Goal: Task Accomplishment & Management: Manage account settings

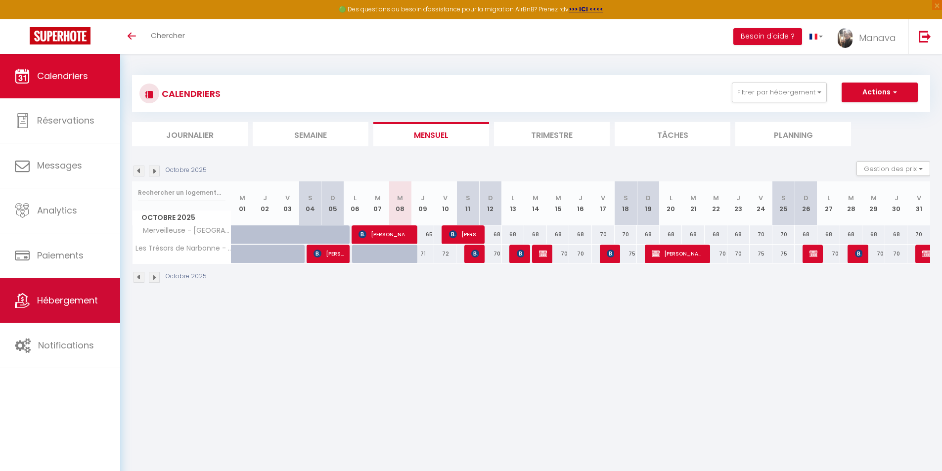
click at [72, 300] on span "Hébergement" at bounding box center [67, 300] width 61 height 12
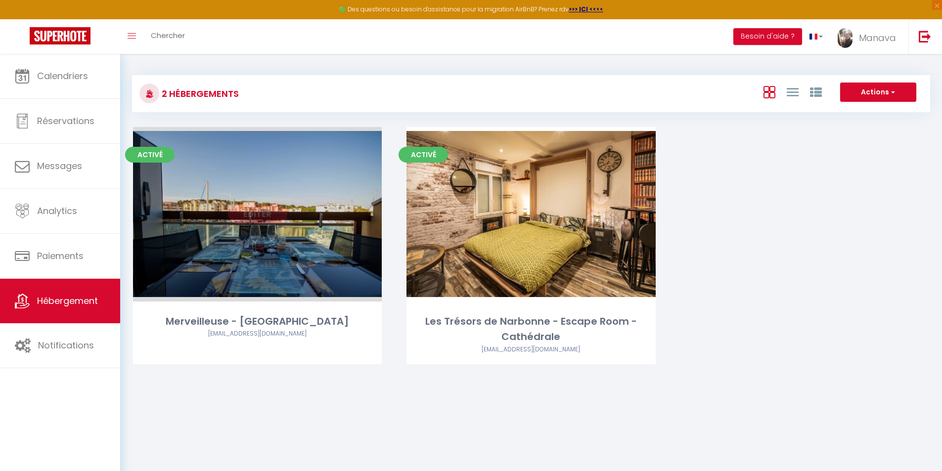
click at [259, 212] on link "Editer" at bounding box center [257, 214] width 59 height 20
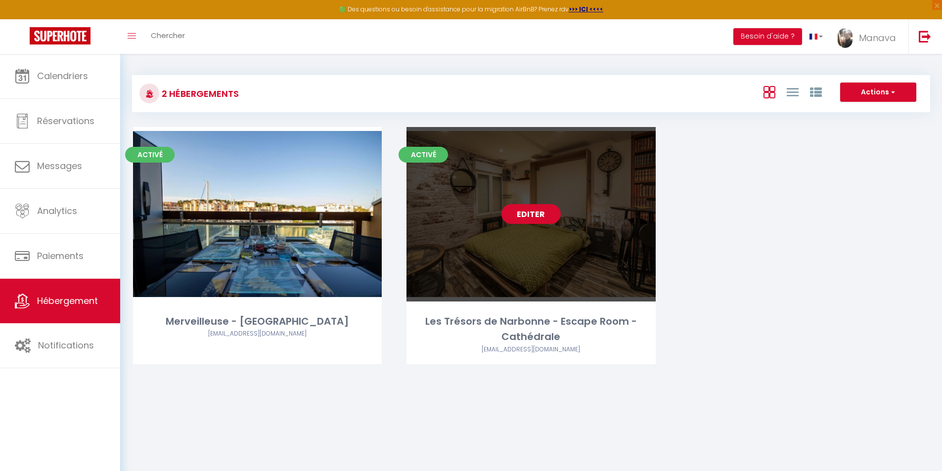
click at [534, 216] on link "Editer" at bounding box center [531, 214] width 59 height 20
select select "3"
select select "2"
select select "1"
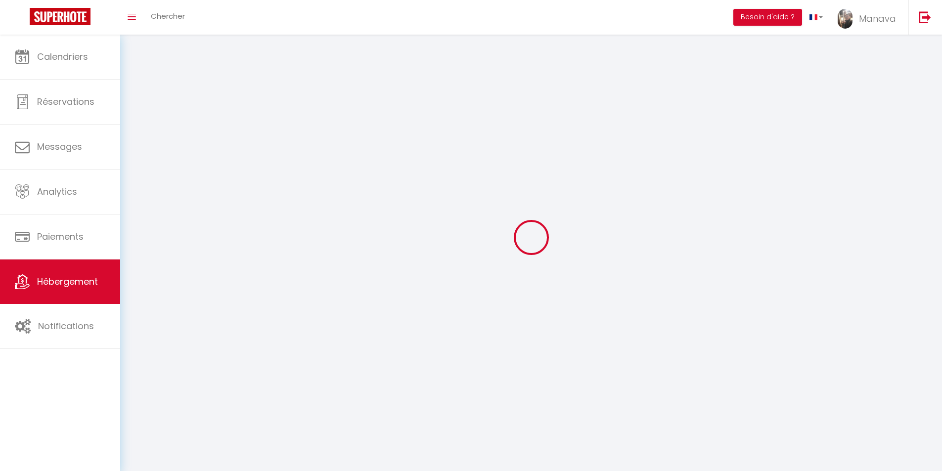
select select
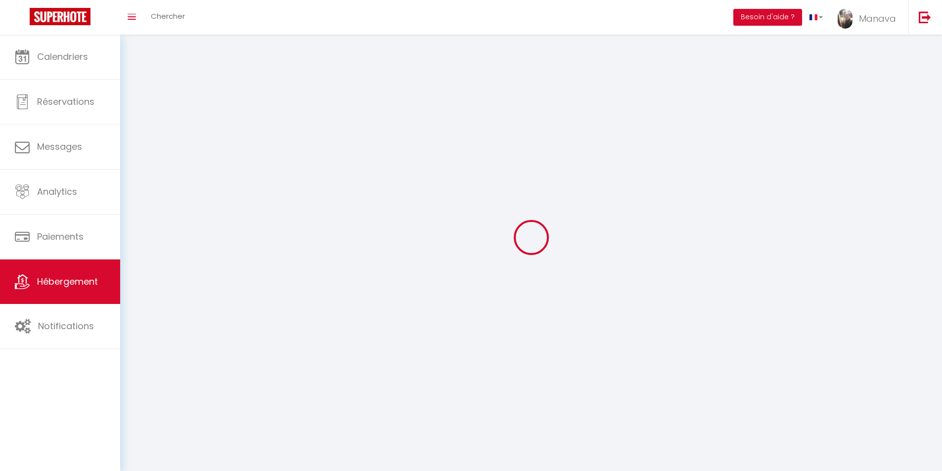
select select "1"
select select
checkbox input "false"
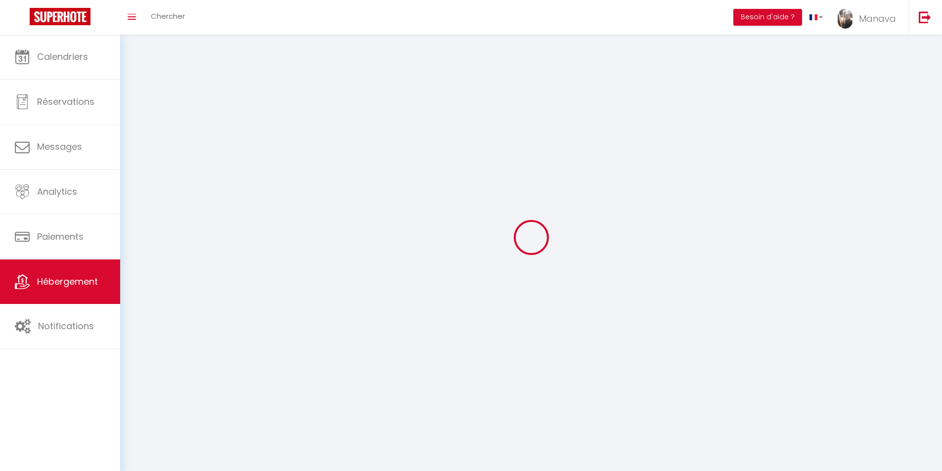
checkbox input "false"
select select "28"
select select
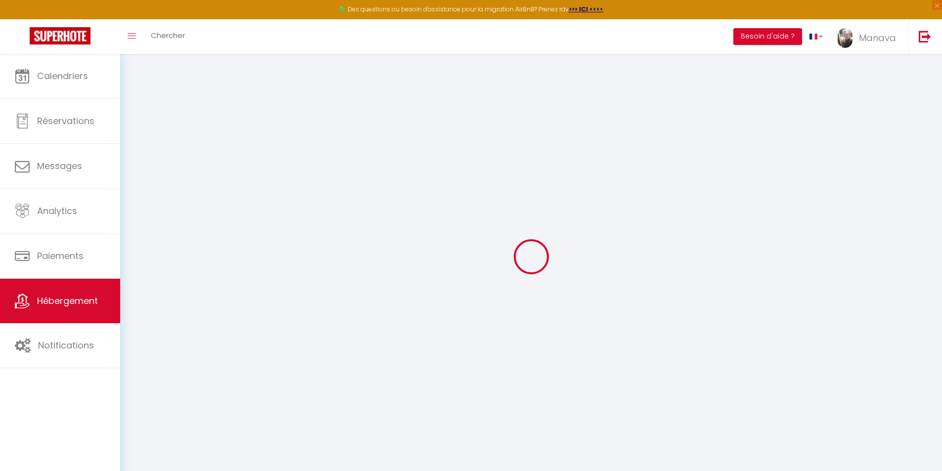
select select
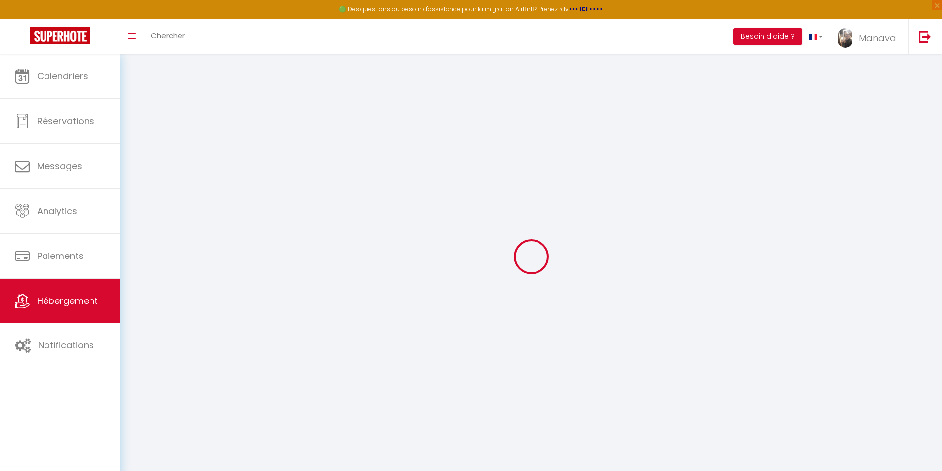
select select
checkbox input "false"
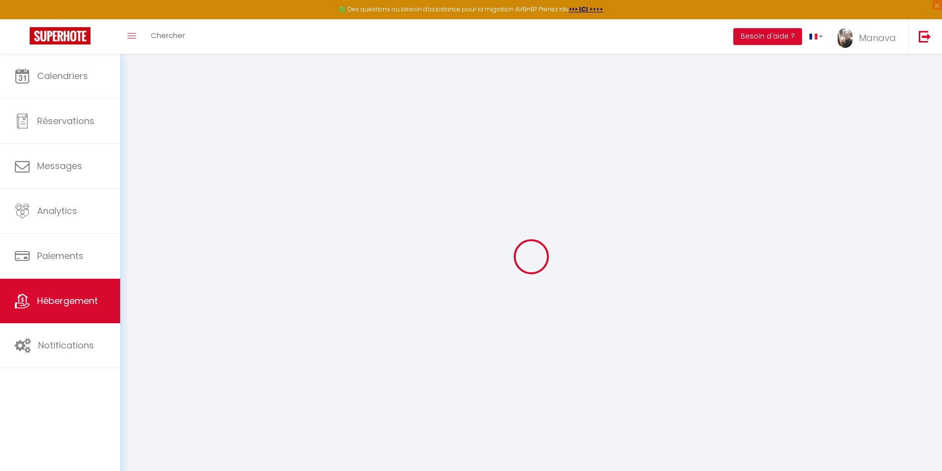
select select
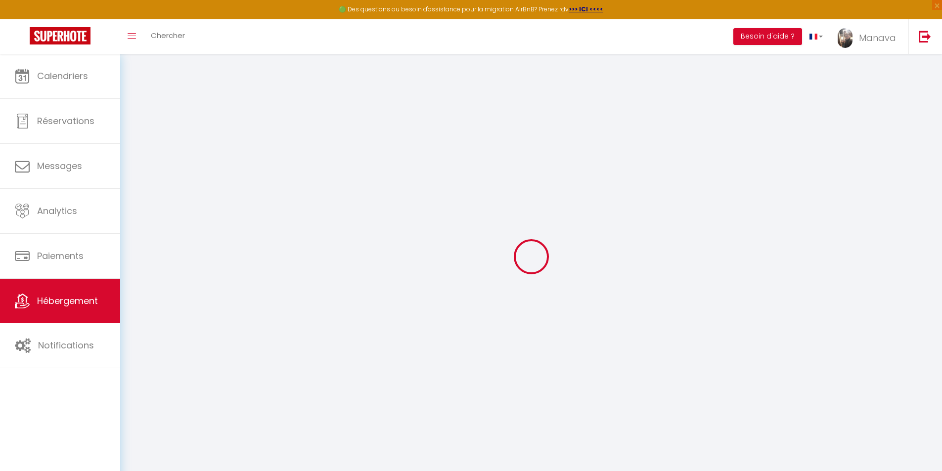
select select
checkbox input "false"
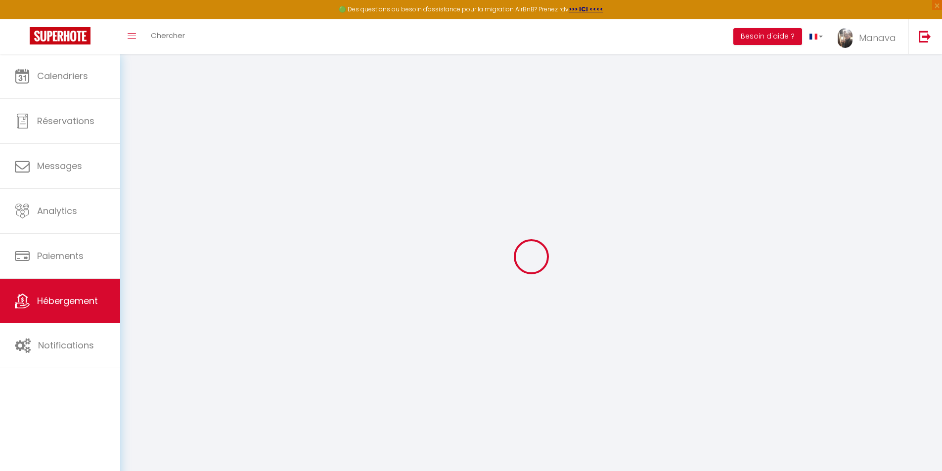
checkbox input "false"
select select
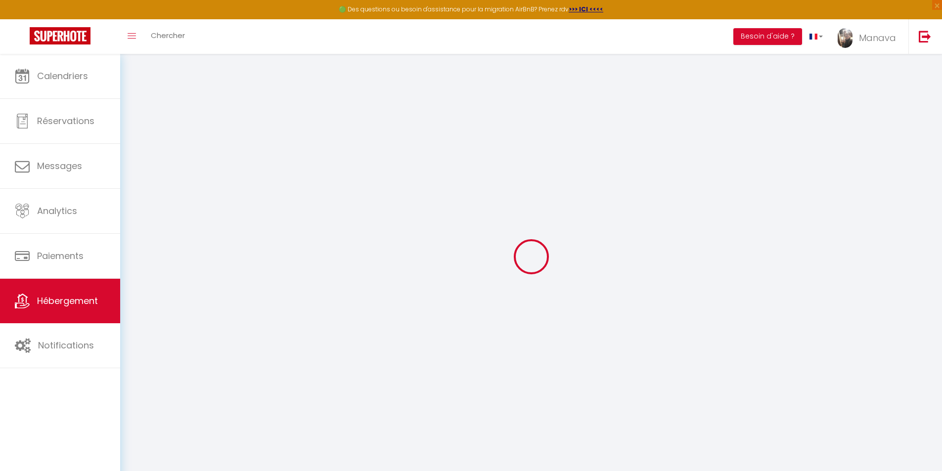
select select
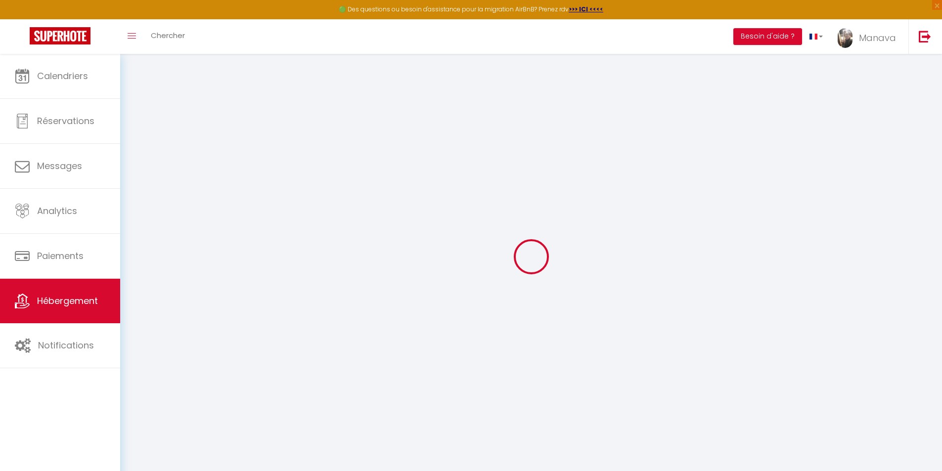
checkbox input "false"
select select
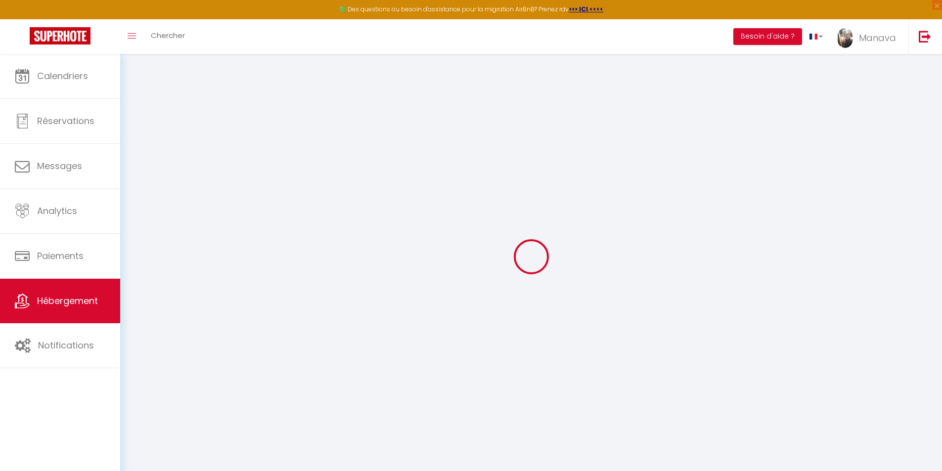
select select
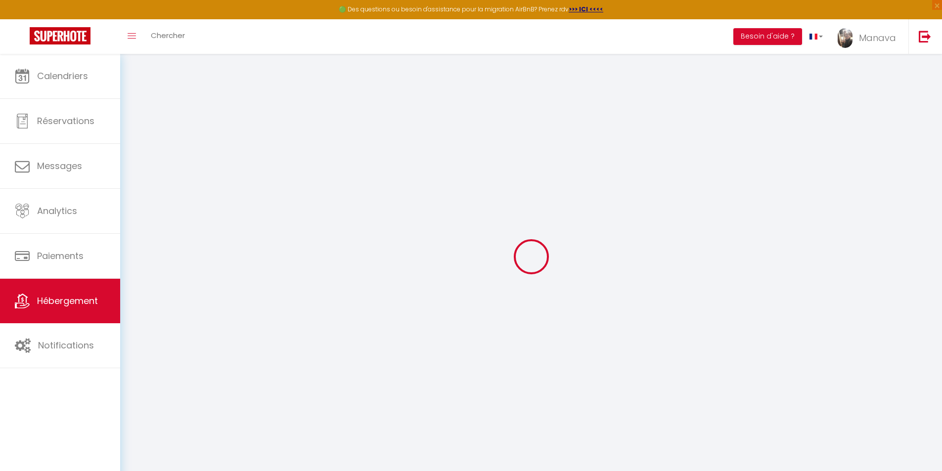
select select
checkbox input "false"
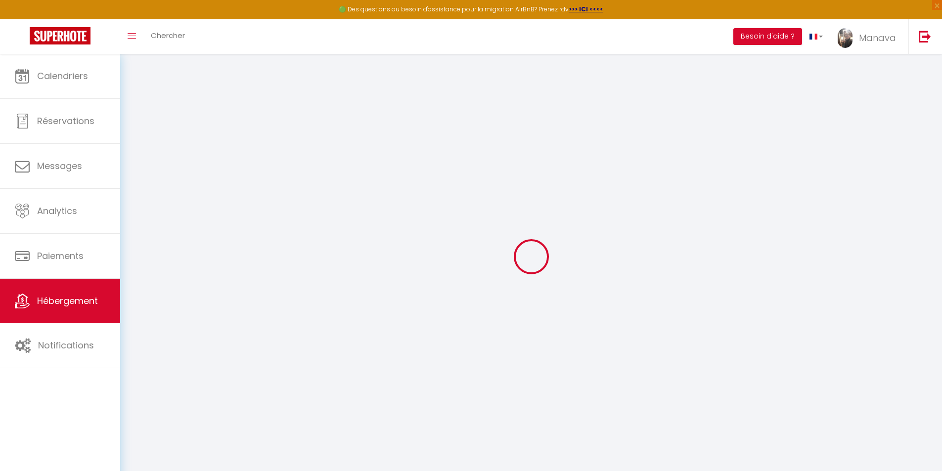
checkbox input "false"
select select
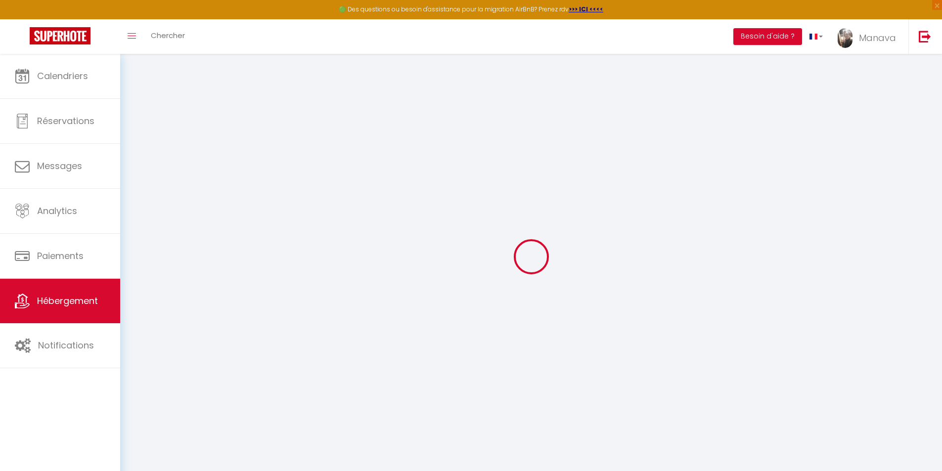
select select
checkbox input "false"
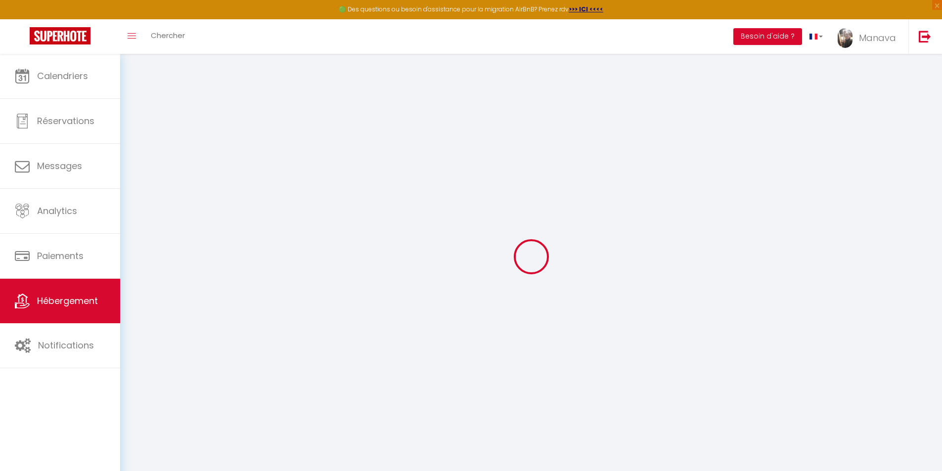
checkbox input "false"
select select
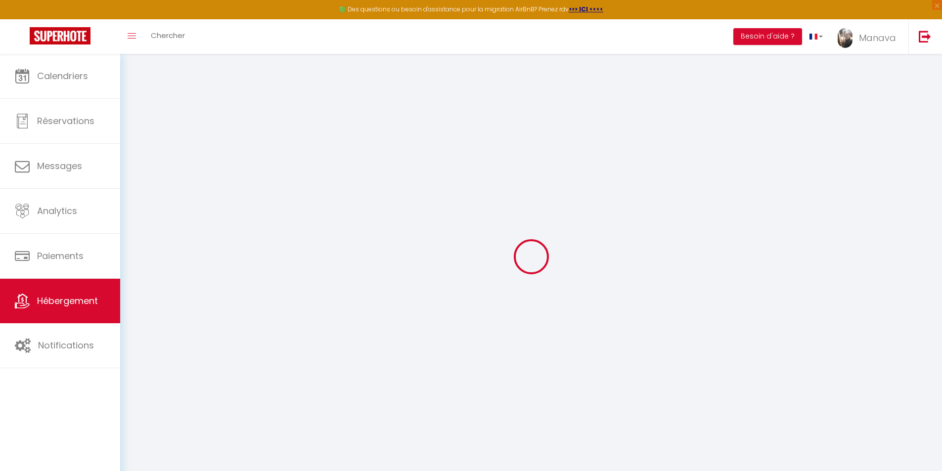
select select
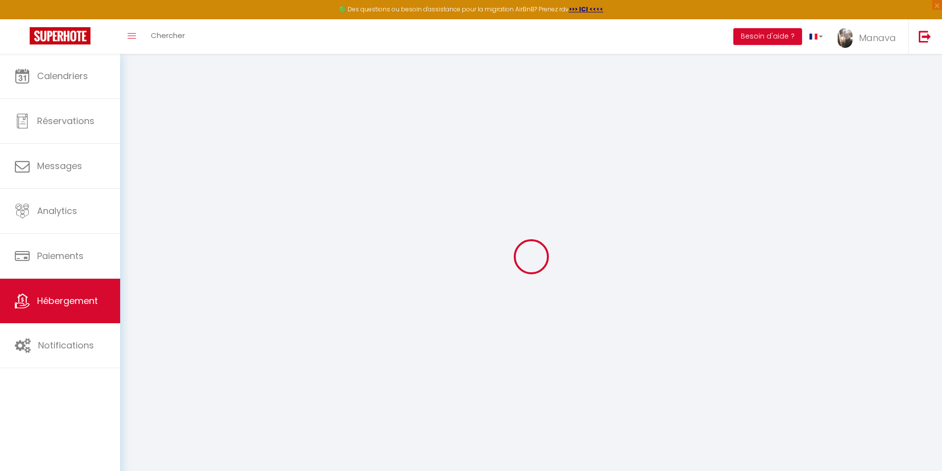
select select
checkbox input "false"
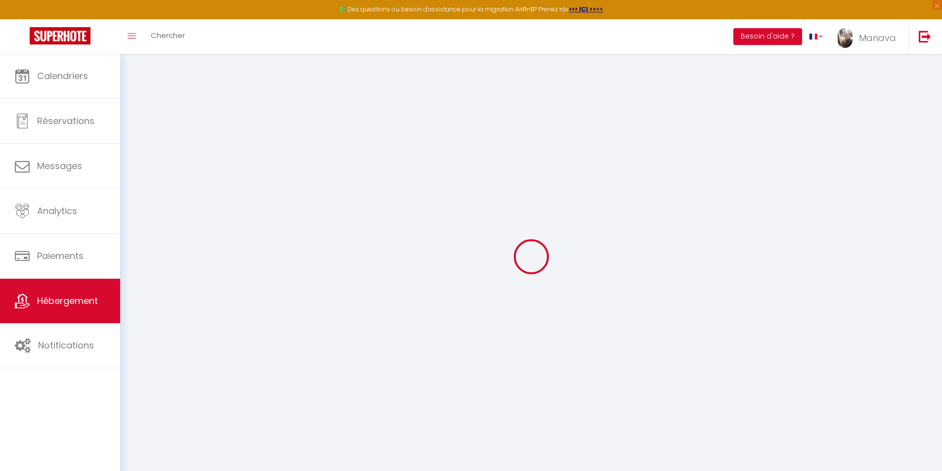
select select
type input "Les Trésors de Narbonne - Escape Room - Cathédrale"
type input "Wil"
type input "De Manava"
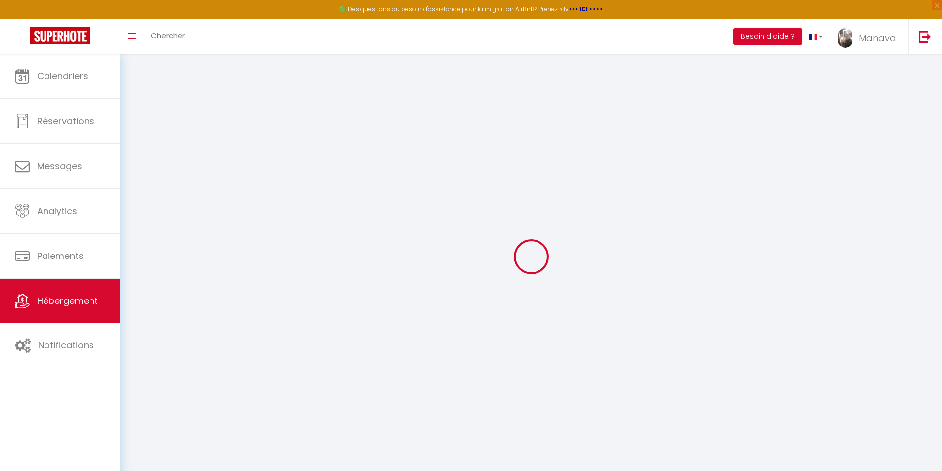
select select "2"
type input "50"
type input "30"
type input "5"
type input "40"
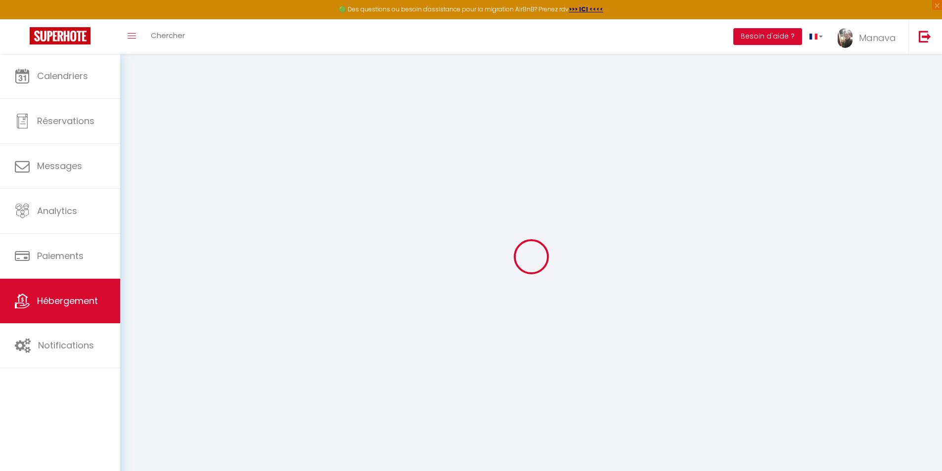
type input "300"
type input "10"
select select
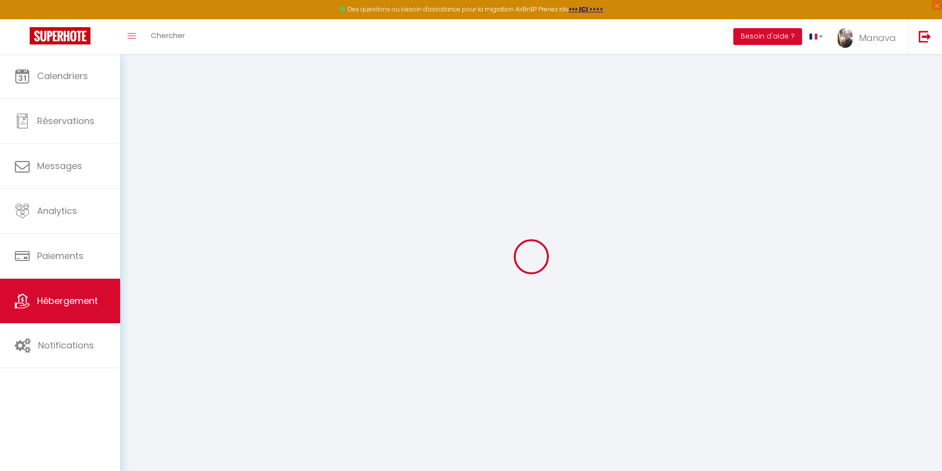
select select
type input "[STREET_ADDRESS]"
type input "11000"
type input "Narbonne"
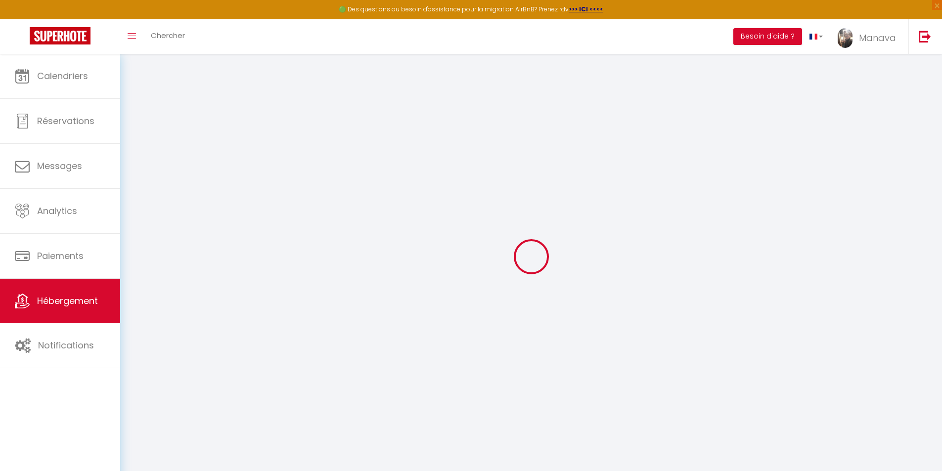
type input "[EMAIL_ADDRESS][DOMAIN_NAME]"
select select "7089"
checkbox input "false"
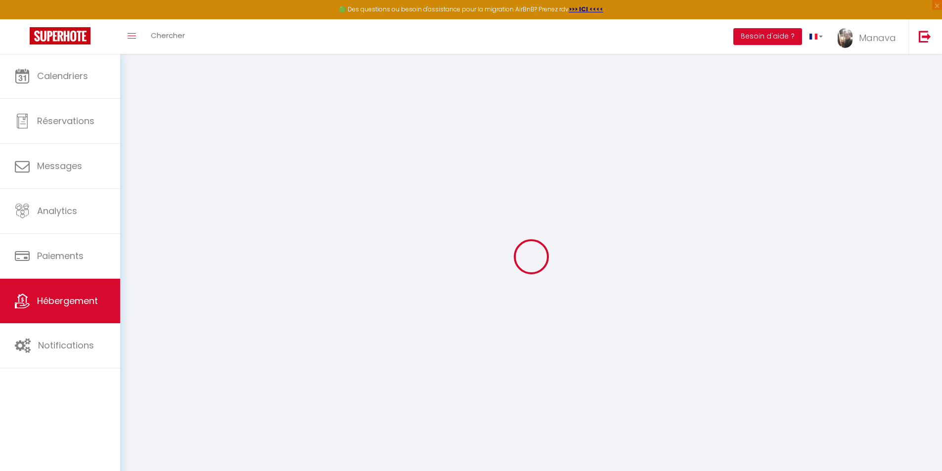
checkbox input "false"
radio input "true"
type input "0"
type input "30"
type input "0"
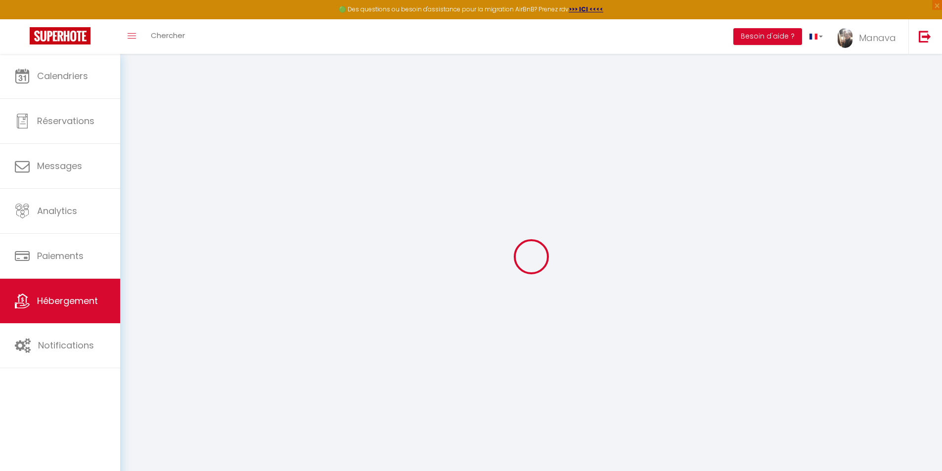
type input "0"
select select "31766"
select select
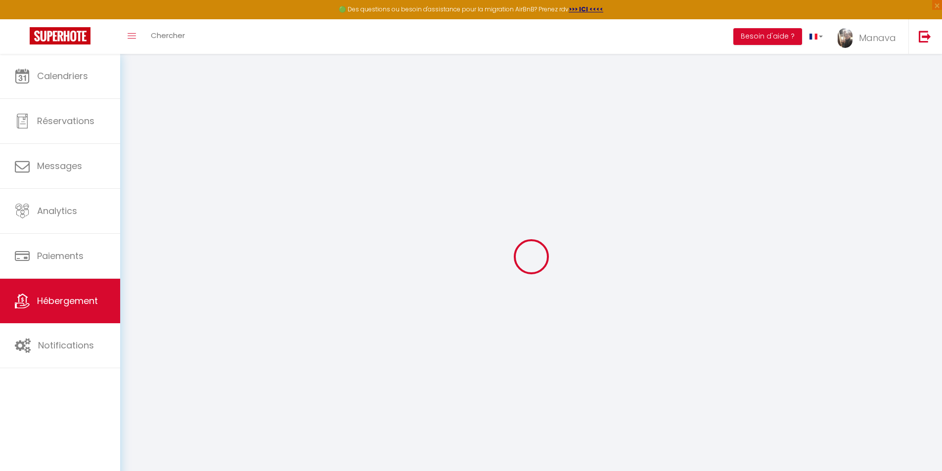
select select
checkbox input "false"
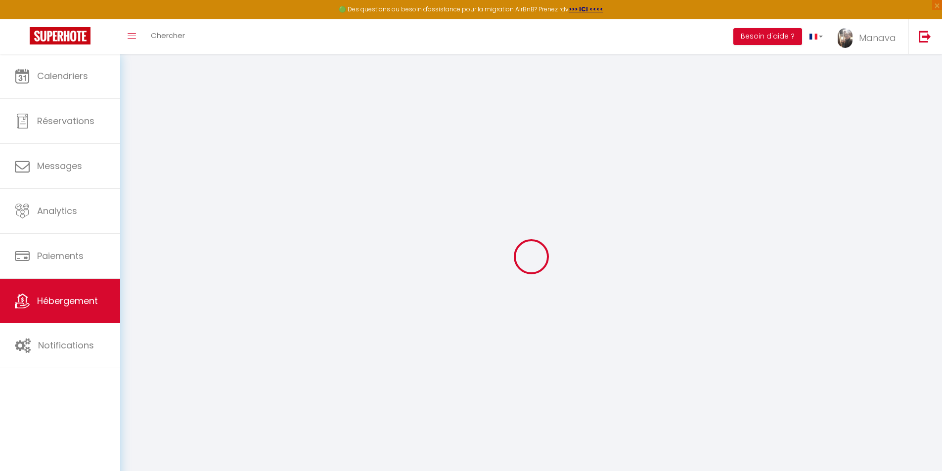
checkbox input "false"
select select
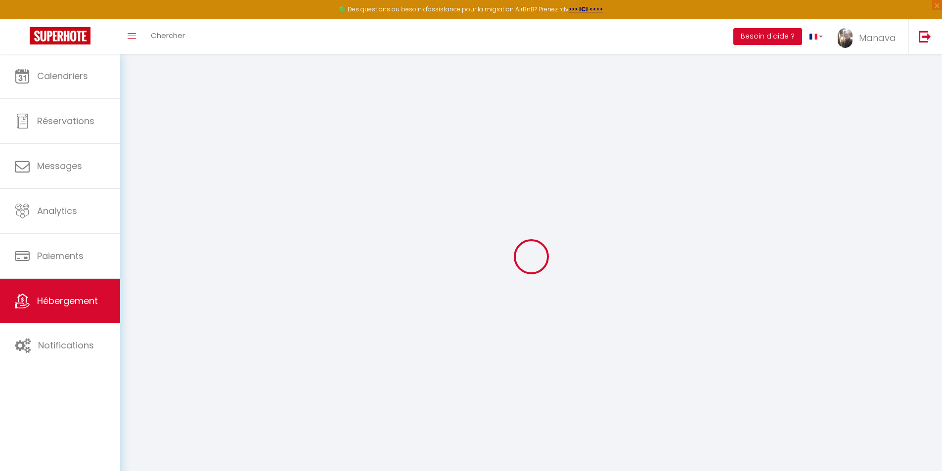
select select
checkbox input "false"
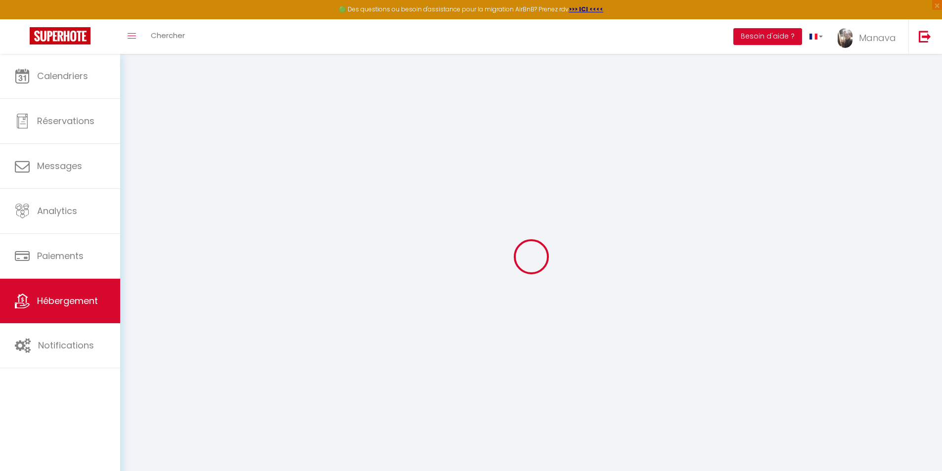
checkbox input "false"
select select "16:00"
select select "23:00"
select select "10:00"
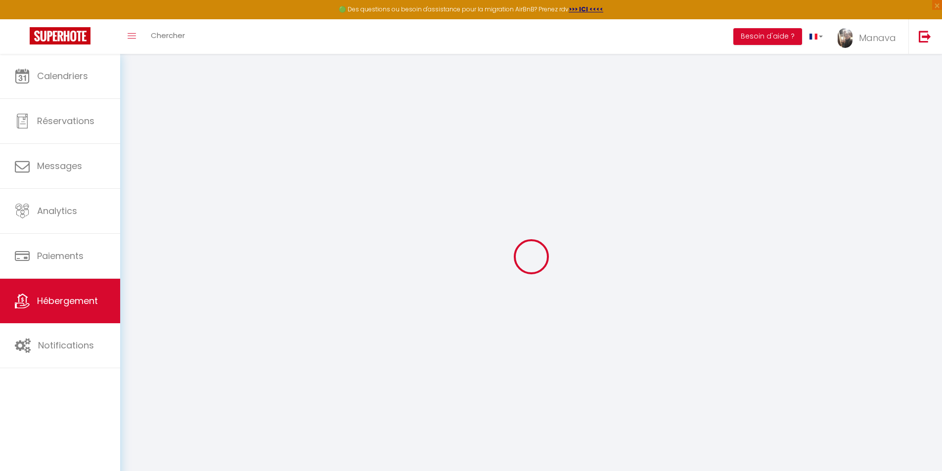
select select "60"
checkbox input "false"
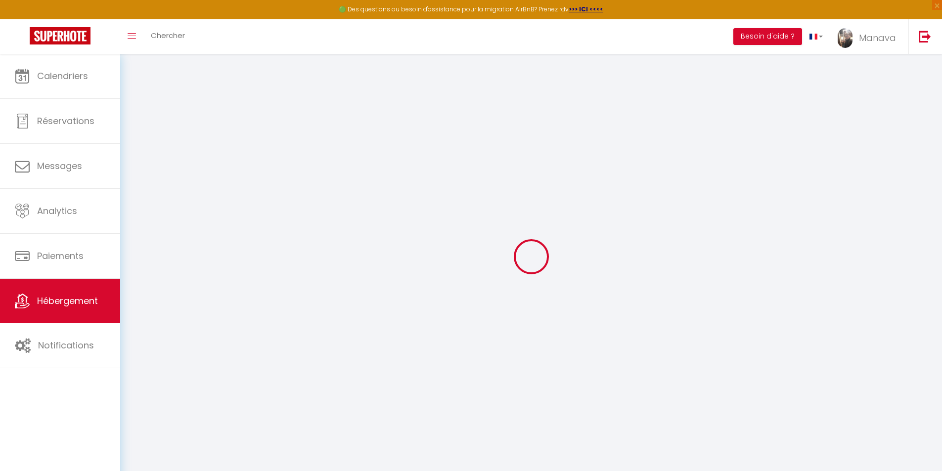
checkbox input "false"
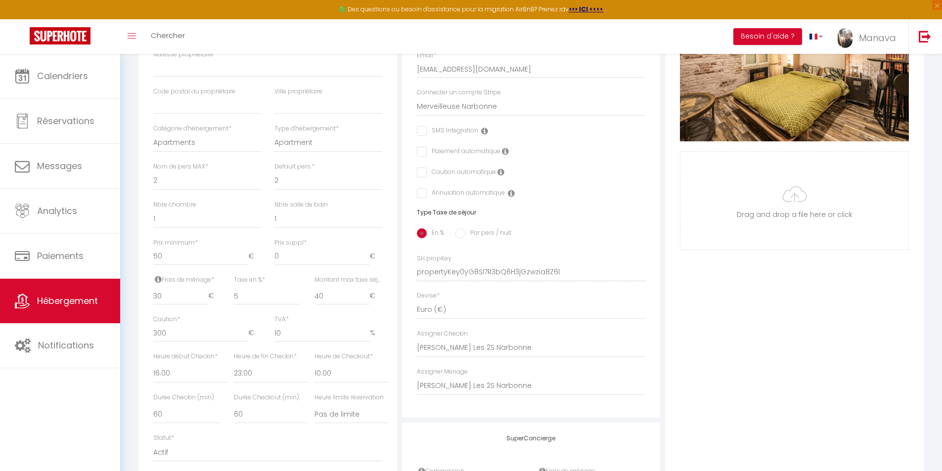
scroll to position [346, 0]
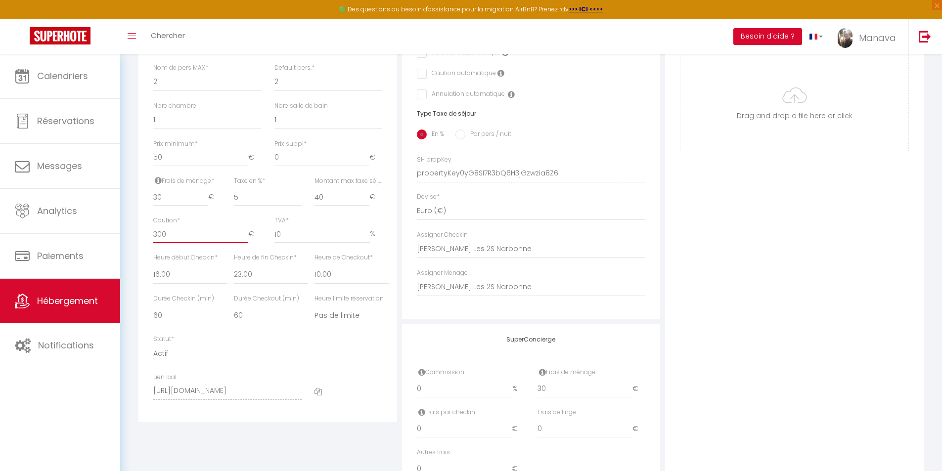
drag, startPoint x: 171, startPoint y: 240, endPoint x: 153, endPoint y: 239, distance: 18.3
click at [153, 239] on div "Caution * 300 €" at bounding box center [207, 234] width 121 height 37
type input "2"
checkbox input "false"
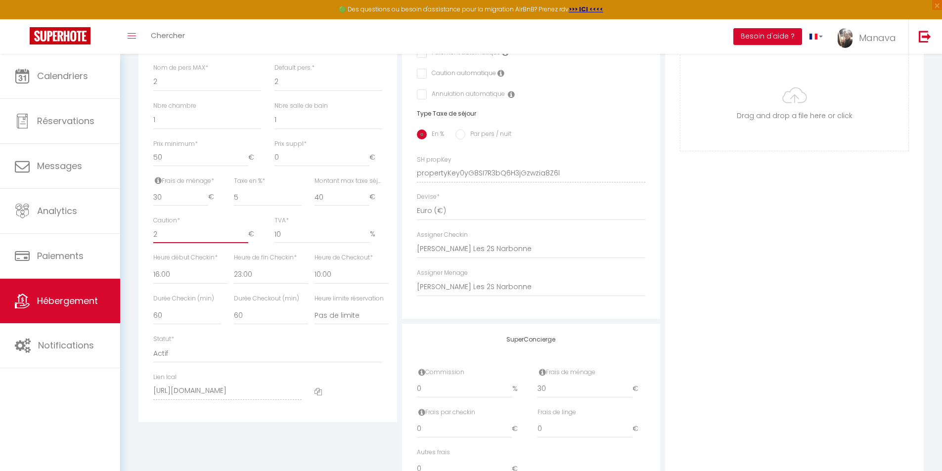
checkbox input "false"
type input "20"
checkbox input "false"
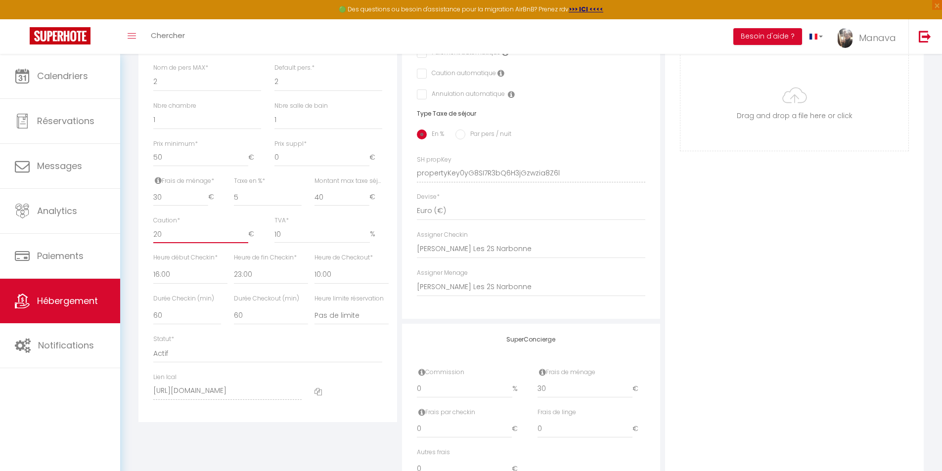
checkbox input "false"
type input "200"
checkbox input "false"
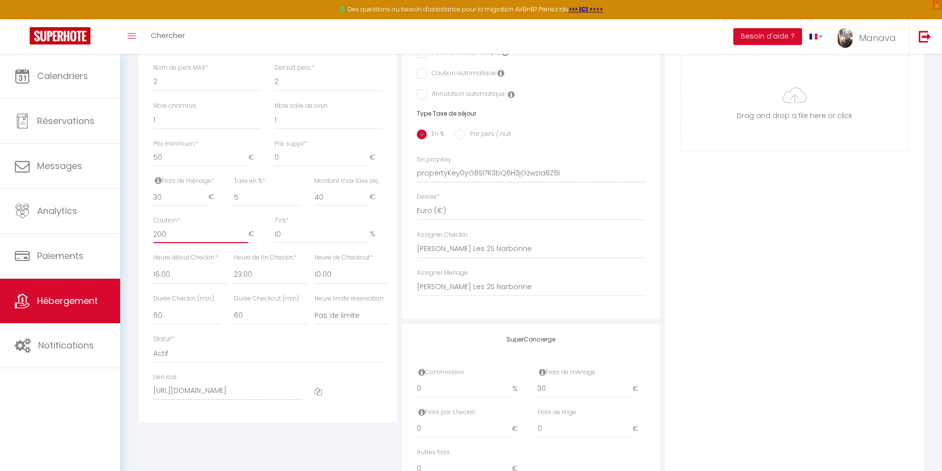
checkbox input "false"
type input "200"
click at [397, 264] on div "Détails Nom * Les Trésors de Narbonne - Escape Room - Cathédrale Prénom proprié…" at bounding box center [267, 128] width 259 height 590
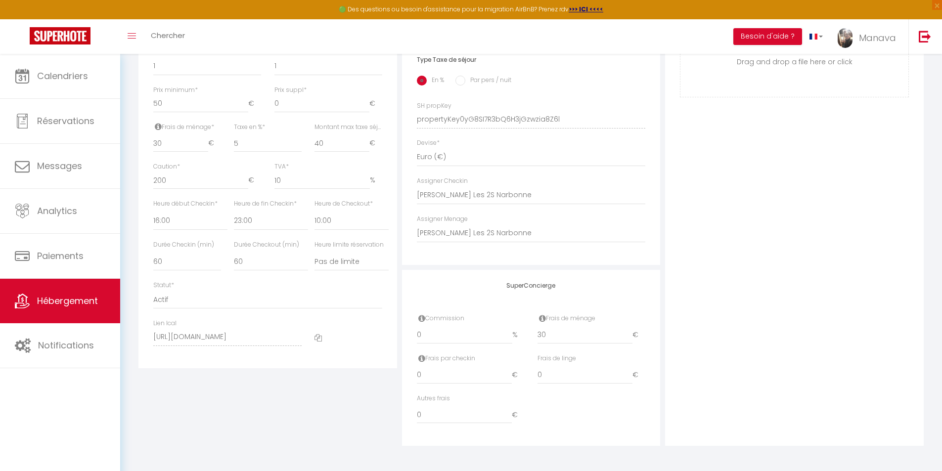
scroll to position [408, 0]
drag, startPoint x: 568, startPoint y: 335, endPoint x: 523, endPoint y: 328, distance: 45.6
click at [527, 328] on div "Commission 0 % Frais de ménage 30 €" at bounding box center [532, 334] width 242 height 40
type input "3"
checkbox input "false"
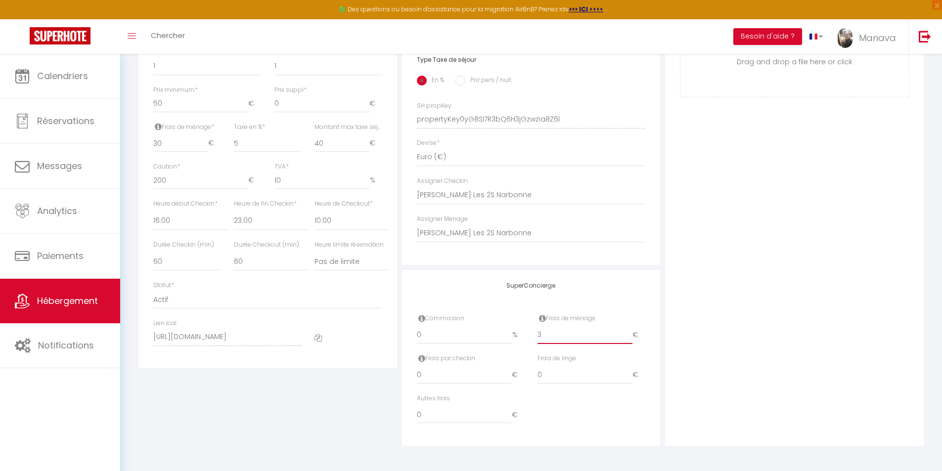
checkbox input "false"
type input "35"
checkbox input "false"
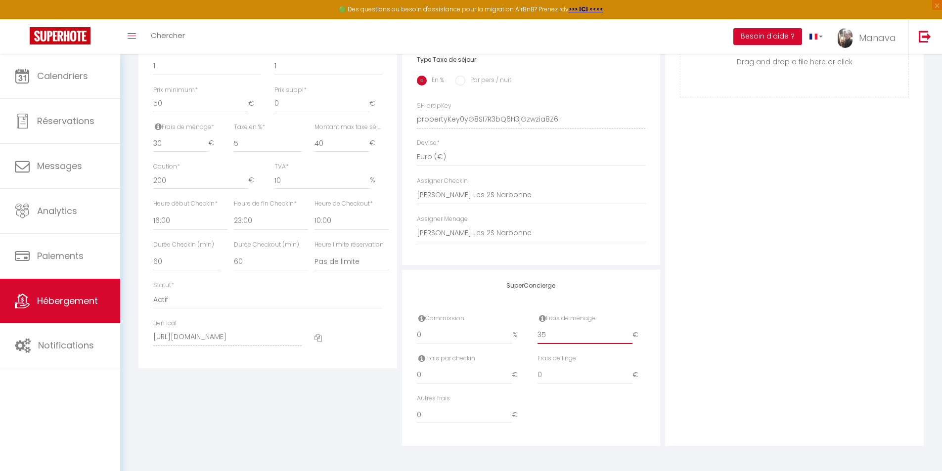
checkbox input "false"
type input "35"
click at [356, 409] on div "Détails Nom * Les Trésors de Narbonne - Escape Room - Cathédrale Prénom proprié…" at bounding box center [268, 112] width 264 height 667
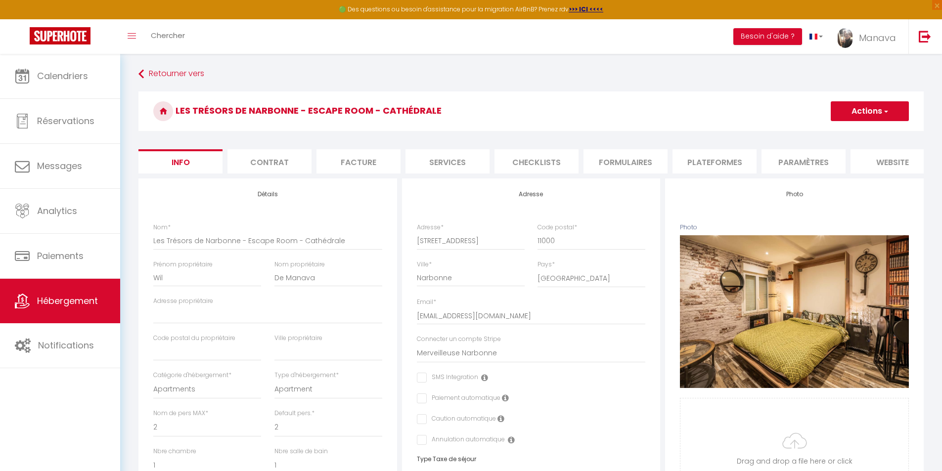
scroll to position [0, 0]
click at [894, 113] on button "Actions" at bounding box center [870, 112] width 78 height 20
click at [831, 134] on input "Enregistrer" at bounding box center [831, 134] width 37 height 10
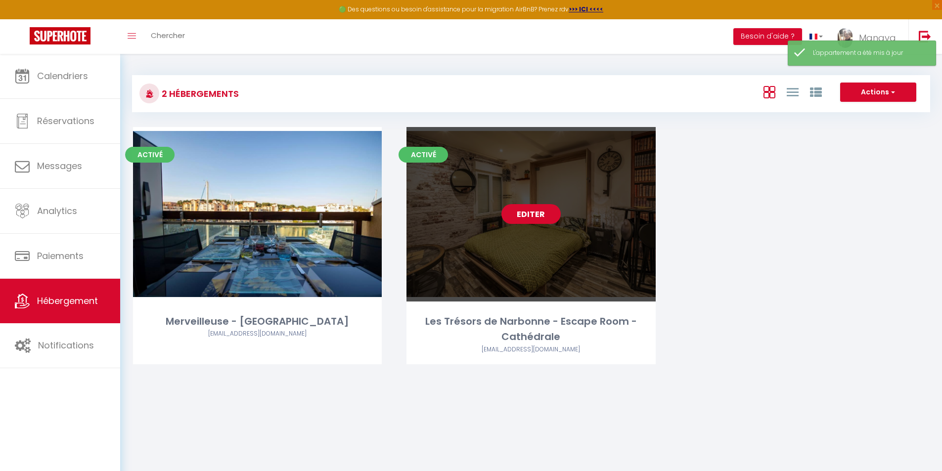
click at [533, 212] on link "Editer" at bounding box center [531, 214] width 59 height 20
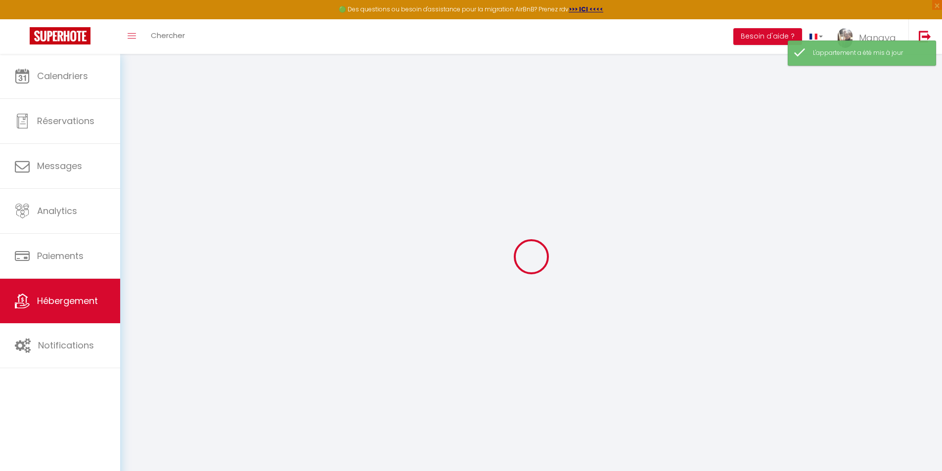
select select
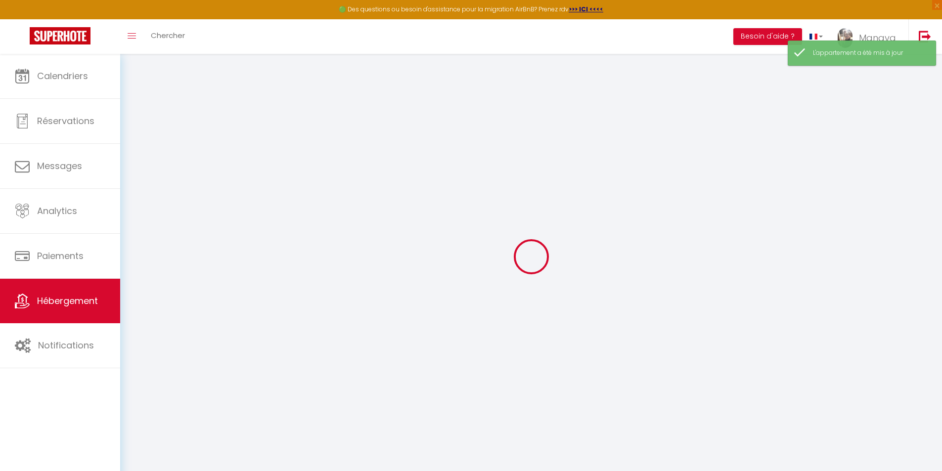
select select
checkbox input "false"
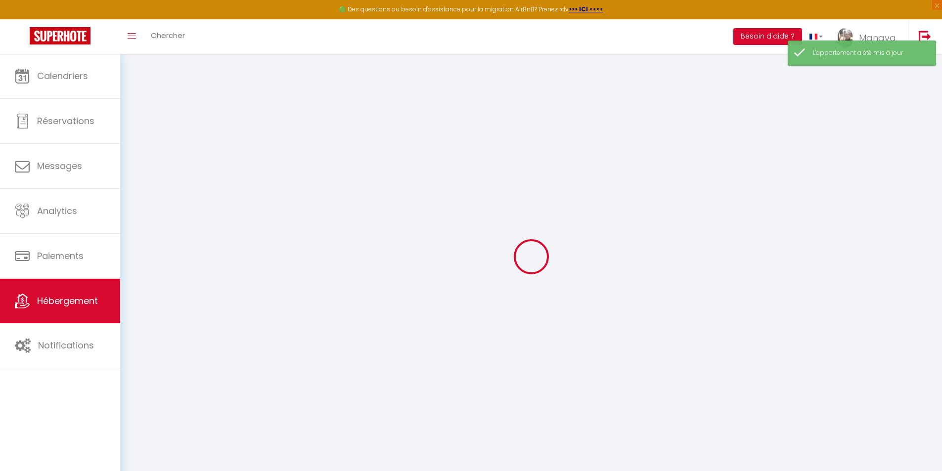
select select
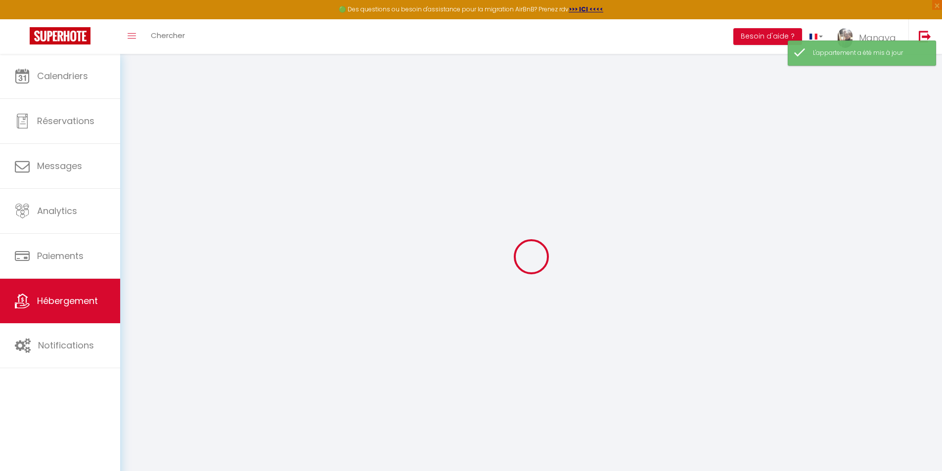
select select
checkbox input "false"
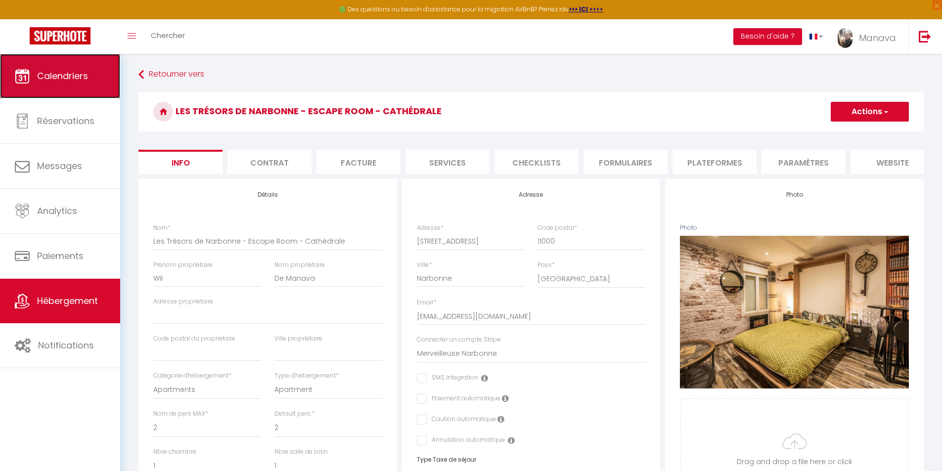
click at [65, 73] on span "Calendriers" at bounding box center [62, 76] width 51 height 12
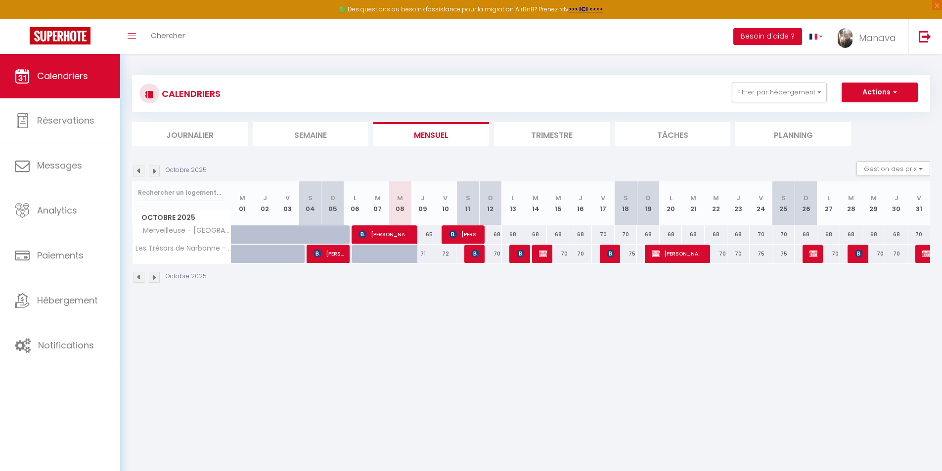
click at [427, 232] on div "65" at bounding box center [423, 235] width 23 height 18
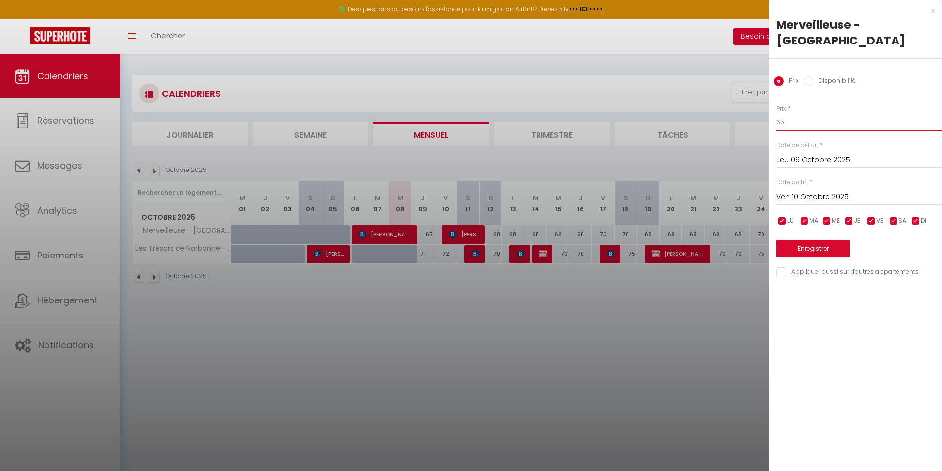
click at [802, 113] on input "65" at bounding box center [860, 122] width 166 height 18
click at [827, 240] on button "Enregistrer" at bounding box center [813, 249] width 73 height 18
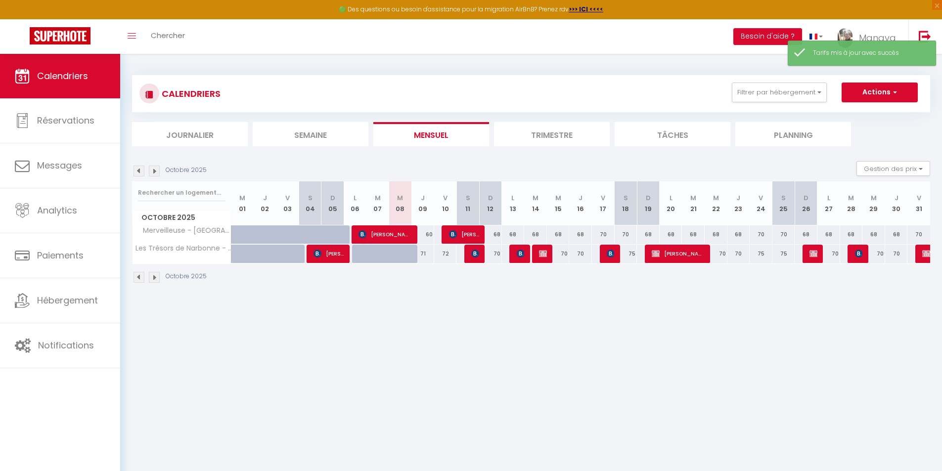
click at [496, 236] on div "68" at bounding box center [490, 235] width 23 height 18
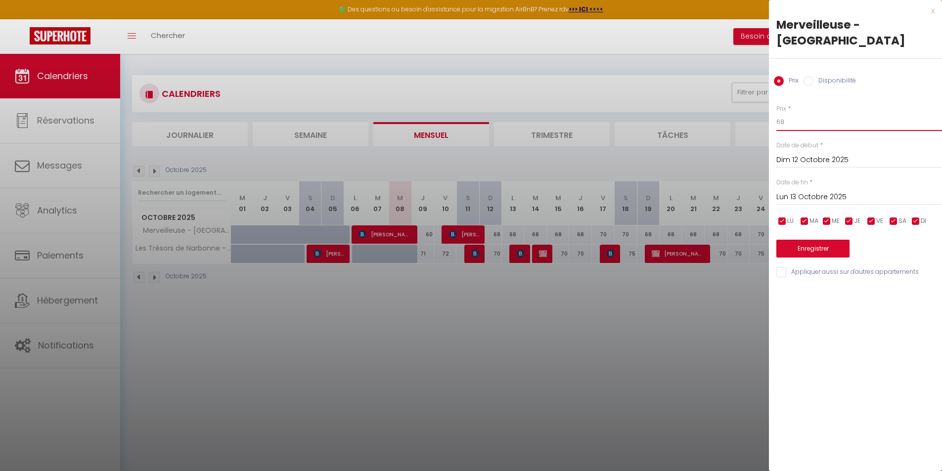
drag, startPoint x: 803, startPoint y: 107, endPoint x: 781, endPoint y: 103, distance: 21.7
click at [780, 113] on input "68" at bounding box center [860, 122] width 166 height 18
click at [807, 191] on input "Lun 13 Octobre 2025" at bounding box center [860, 197] width 166 height 13
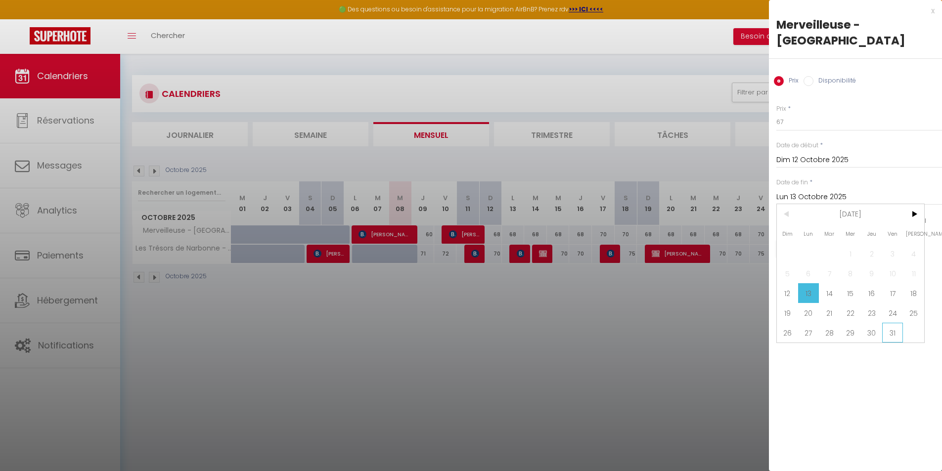
click at [893, 323] on span "31" at bounding box center [892, 333] width 21 height 20
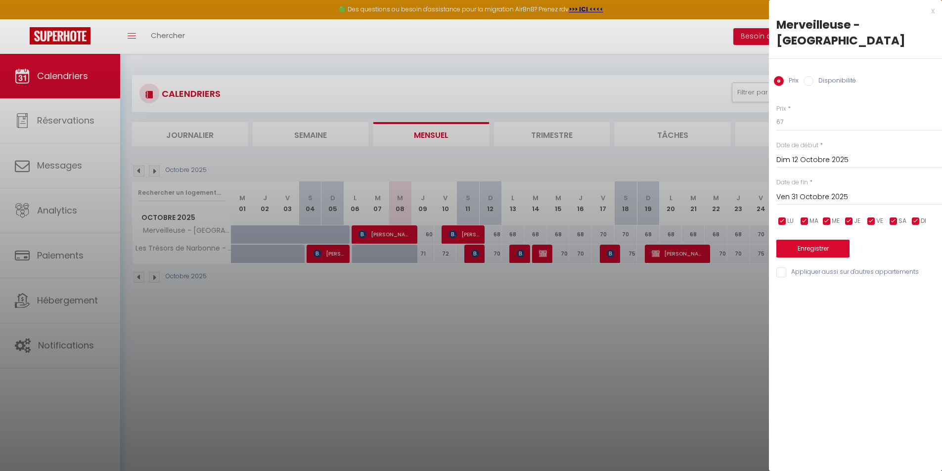
click at [872, 217] on input "checkbox" at bounding box center [872, 222] width 10 height 10
click at [896, 217] on input "checkbox" at bounding box center [894, 222] width 10 height 10
click at [823, 240] on button "Enregistrer" at bounding box center [813, 249] width 73 height 18
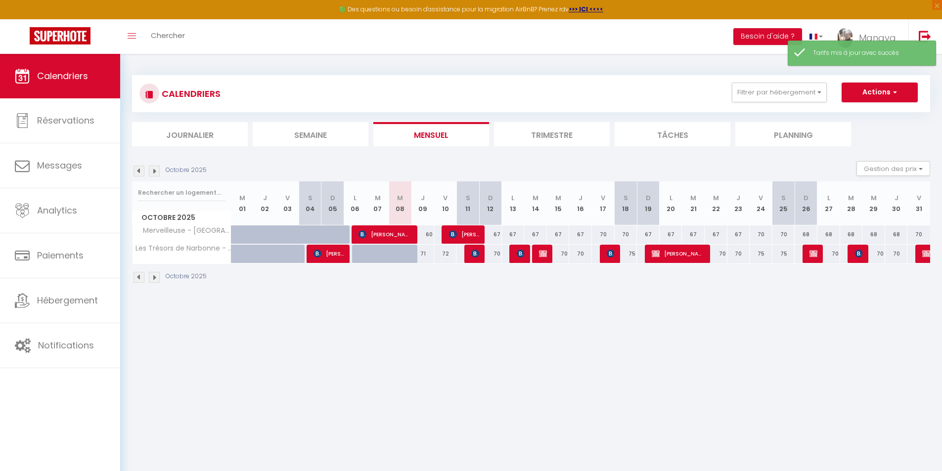
click at [425, 257] on div "71" at bounding box center [423, 254] width 23 height 18
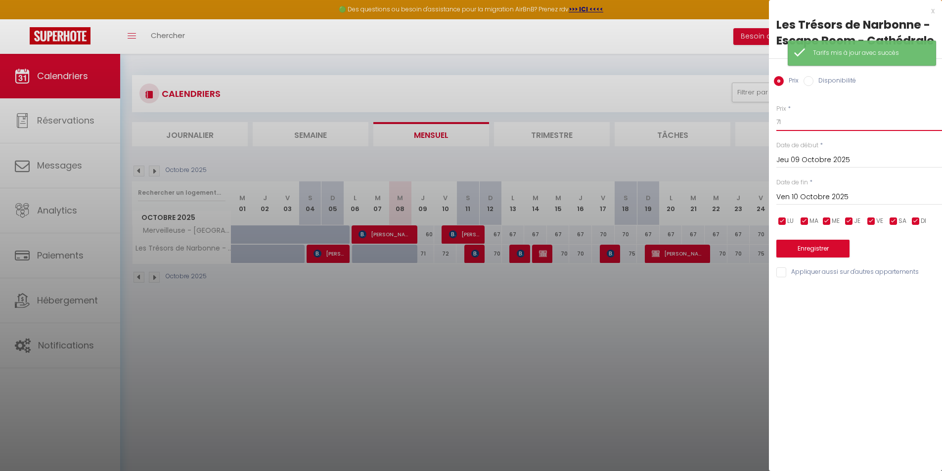
click at [799, 117] on input "71" at bounding box center [860, 122] width 166 height 18
click at [797, 248] on button "Enregistrer" at bounding box center [813, 249] width 73 height 18
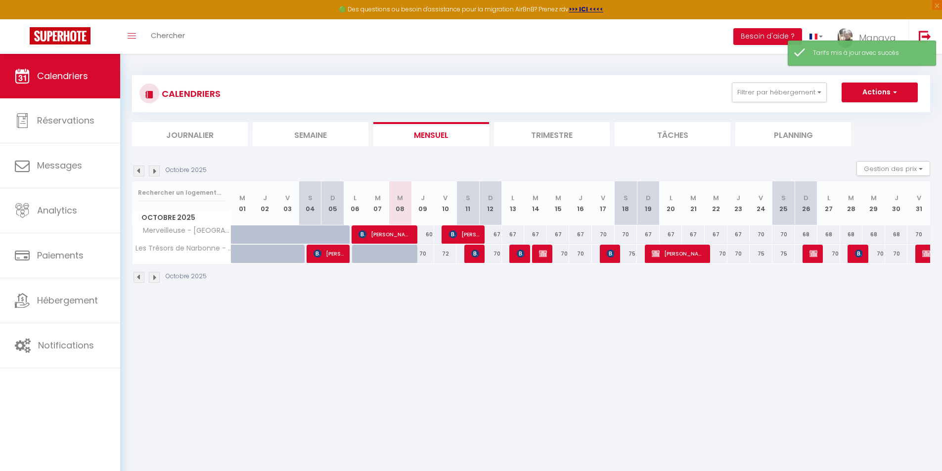
click at [444, 254] on div "72" at bounding box center [445, 254] width 23 height 18
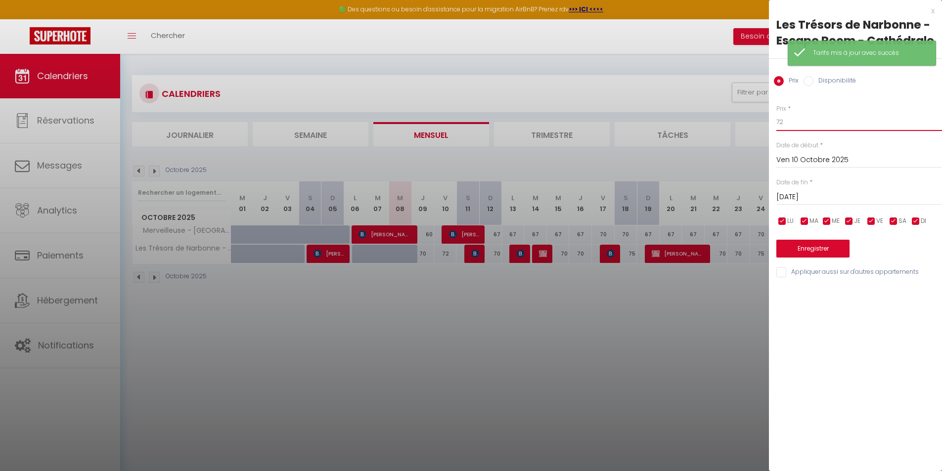
click at [791, 121] on input "72" at bounding box center [860, 122] width 166 height 18
click at [788, 250] on button "Enregistrer" at bounding box center [813, 249] width 73 height 18
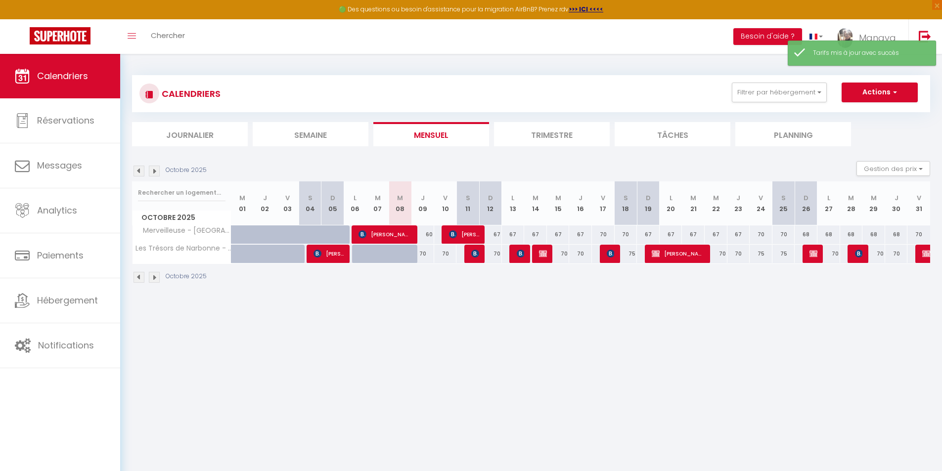
click at [498, 258] on div "70" at bounding box center [490, 254] width 23 height 18
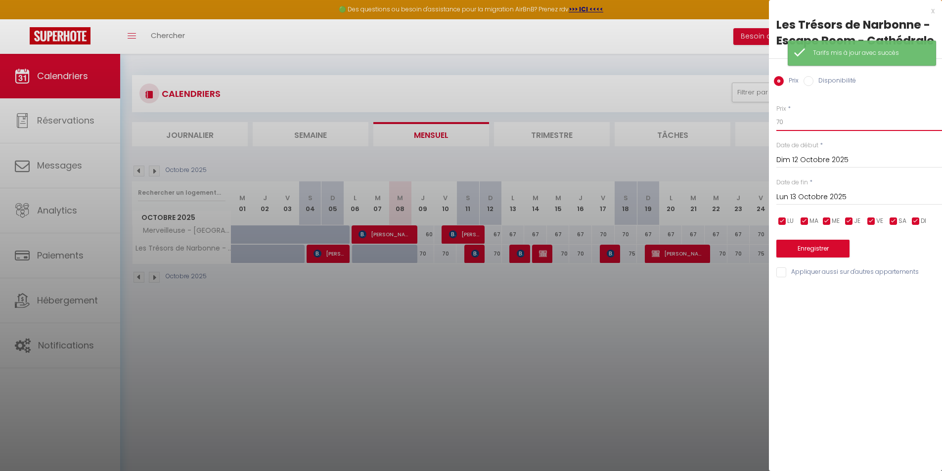
drag, startPoint x: 794, startPoint y: 118, endPoint x: 758, endPoint y: 121, distance: 36.2
click at [760, 121] on body "🟢 Des questions ou besoin d'assistance pour la migration AirBnB? Prenez rdv >>>…" at bounding box center [471, 289] width 942 height 471
click at [822, 197] on input "Lun 13 Octobre 2025" at bounding box center [860, 197] width 166 height 13
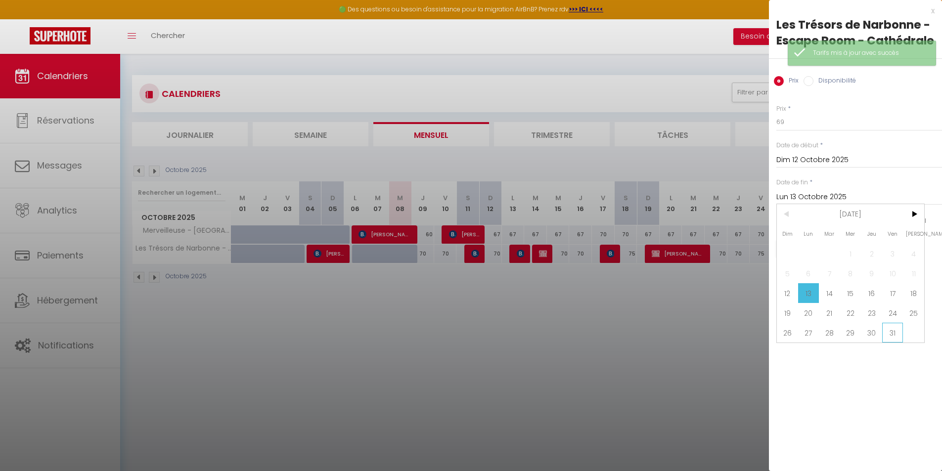
click at [889, 329] on span "31" at bounding box center [892, 333] width 21 height 20
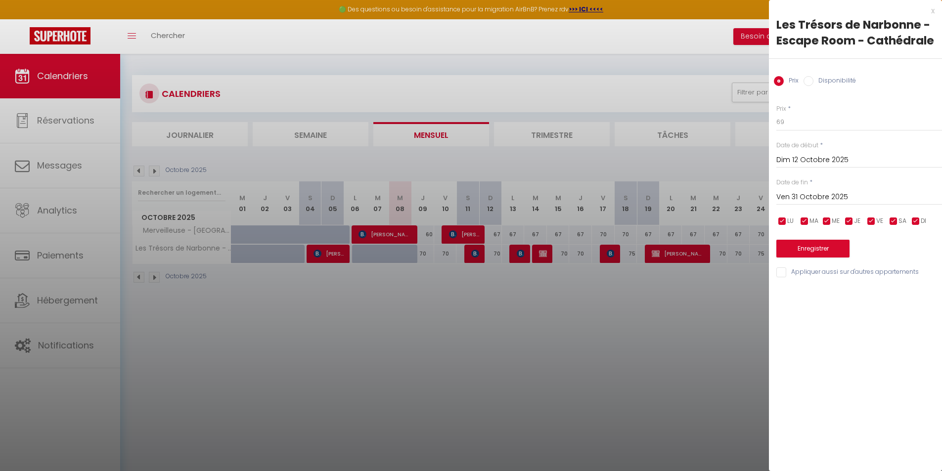
drag, startPoint x: 891, startPoint y: 221, endPoint x: 882, endPoint y: 223, distance: 9.5
click at [891, 221] on input "checkbox" at bounding box center [894, 222] width 10 height 10
click at [870, 223] on input "checkbox" at bounding box center [872, 222] width 10 height 10
click at [845, 248] on button "Enregistrer" at bounding box center [813, 249] width 73 height 18
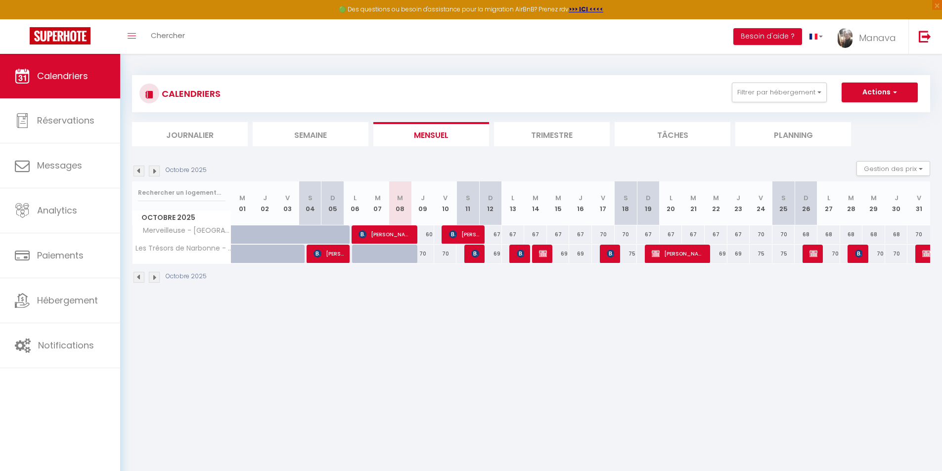
click at [154, 277] on img at bounding box center [154, 277] width 11 height 11
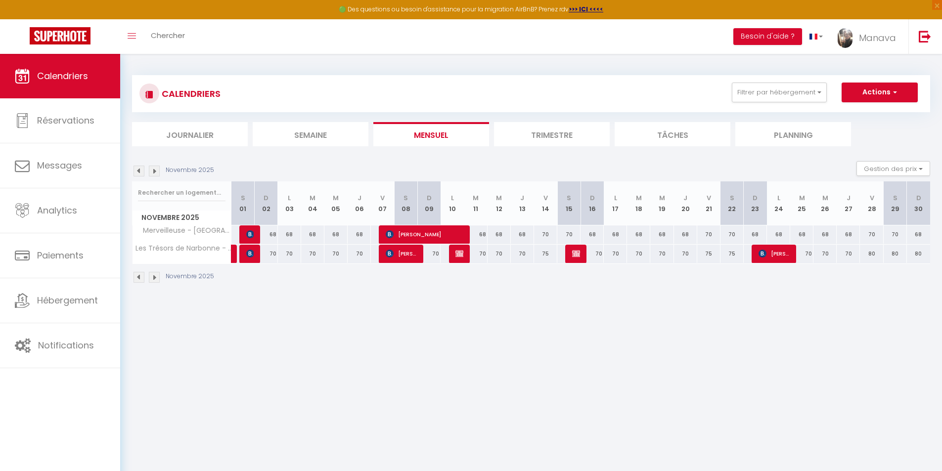
click at [153, 277] on img at bounding box center [154, 277] width 11 height 11
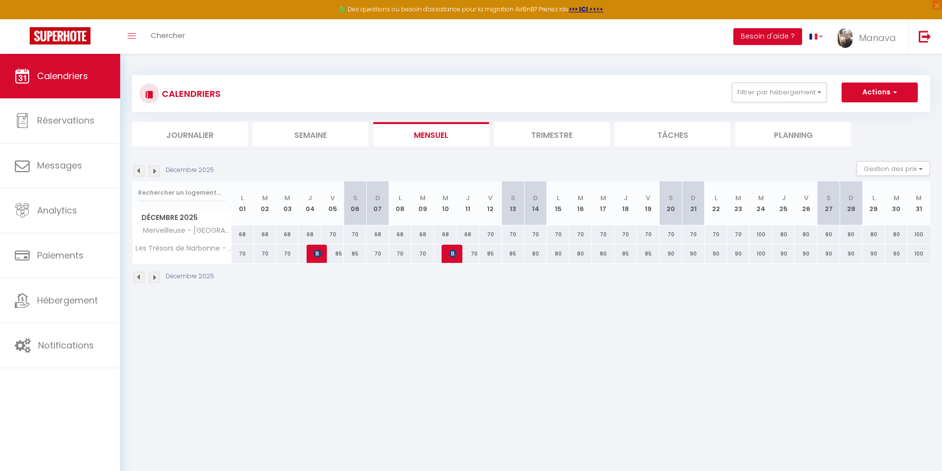
click at [137, 275] on img at bounding box center [139, 277] width 11 height 11
